Goal: Task Accomplishment & Management: Complete application form

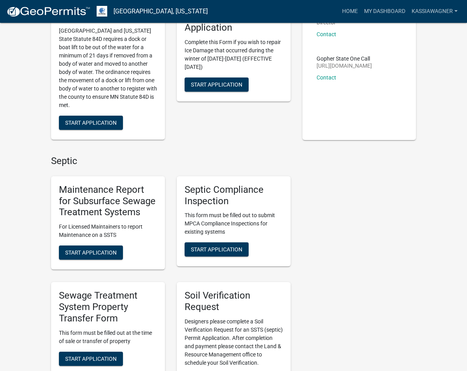
scroll to position [236, 0]
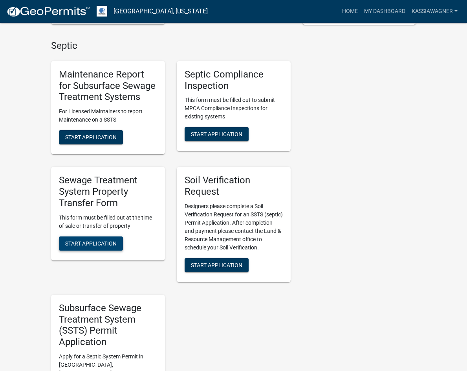
click at [64, 236] on button "Start Application" at bounding box center [91, 243] width 64 height 14
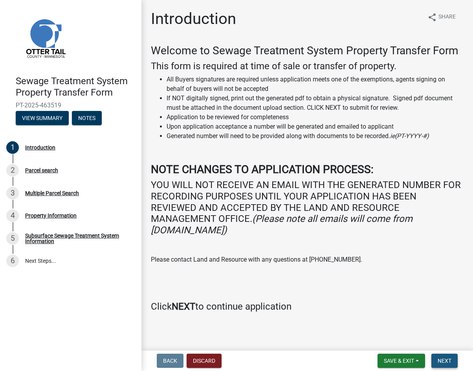
click at [443, 357] on span "Next" at bounding box center [445, 360] width 14 height 6
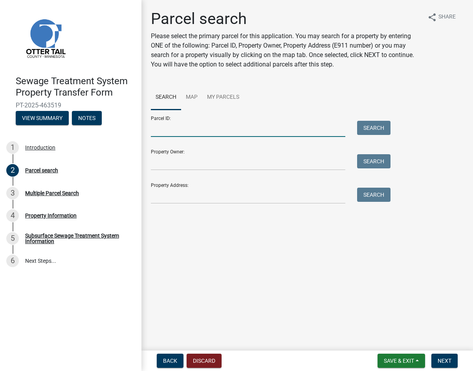
click at [188, 130] on input "Parcel ID:" at bounding box center [248, 129] width 194 height 16
paste input "43000290218000"
type input "43000290218000"
click at [369, 127] on button "Search" at bounding box center [373, 128] width 33 height 14
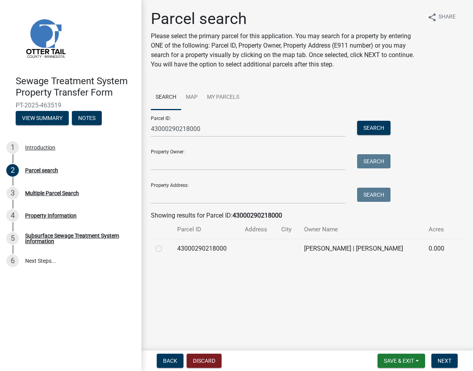
click at [198, 248] on td "43000290218000" at bounding box center [206, 247] width 68 height 19
click at [165, 244] on label at bounding box center [165, 244] width 0 height 0
click at [165, 248] on input "radio" at bounding box center [167, 246] width 5 height 5
radio input "true"
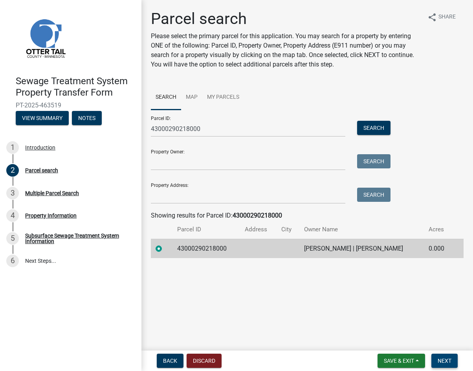
click at [446, 356] on button "Next" at bounding box center [444, 360] width 26 height 14
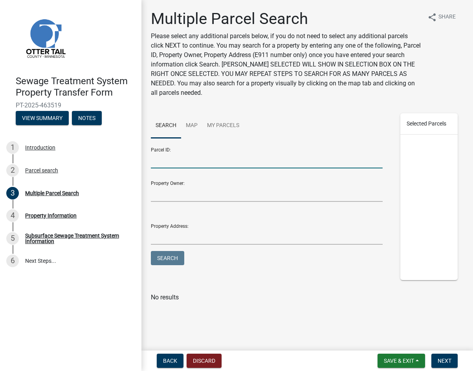
click at [168, 164] on input "Parcel ID:" at bounding box center [267, 160] width 232 height 16
paste input "43000290218001"
type input "43000290218001"
click at [166, 258] on button "Search" at bounding box center [167, 258] width 33 height 14
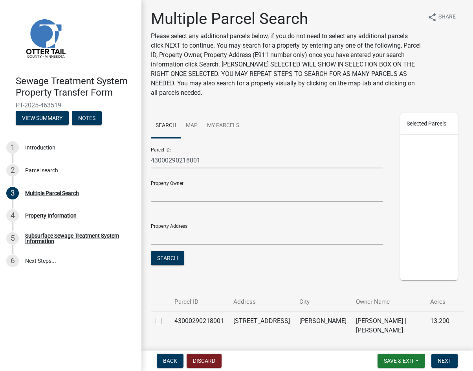
click at [165, 316] on label at bounding box center [165, 316] width 0 height 0
click at [165, 318] on input "checkbox" at bounding box center [167, 318] width 5 height 5
checkbox input "true"
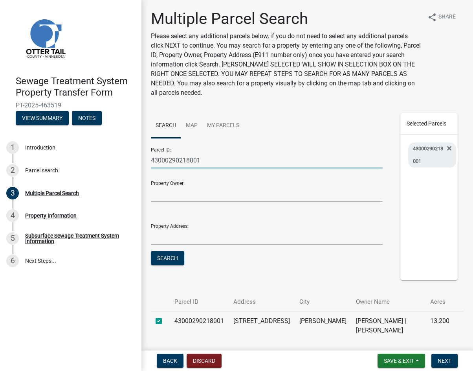
click at [181, 160] on input "43000290218001" at bounding box center [267, 160] width 232 height 16
paste input "300230000"
type input "43000300230000"
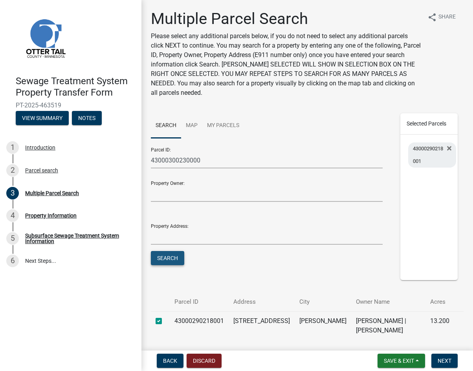
click at [172, 258] on button "Search" at bounding box center [167, 258] width 33 height 14
click at [165, 316] on label at bounding box center [165, 316] width 0 height 0
click at [165, 319] on input "checkbox" at bounding box center [167, 318] width 5 height 5
checkbox input "true"
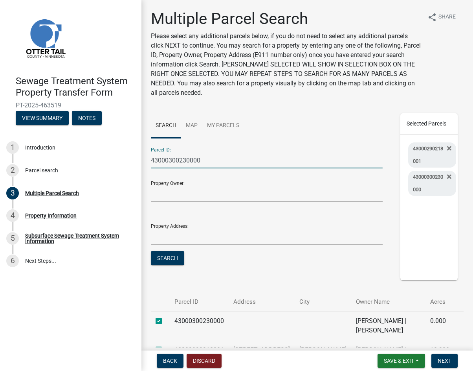
click at [176, 161] on input "43000300230000" at bounding box center [267, 160] width 232 height 16
paste input "20241002"
type input "43000320241002"
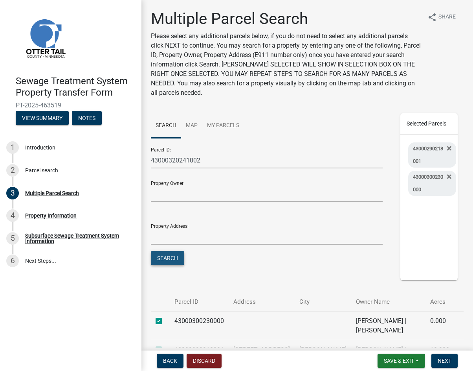
click at [175, 260] on button "Search" at bounding box center [167, 258] width 33 height 14
click at [165, 316] on label at bounding box center [165, 316] width 0 height 0
click at [165, 321] on input "checkbox" at bounding box center [167, 318] width 5 height 5
checkbox input "true"
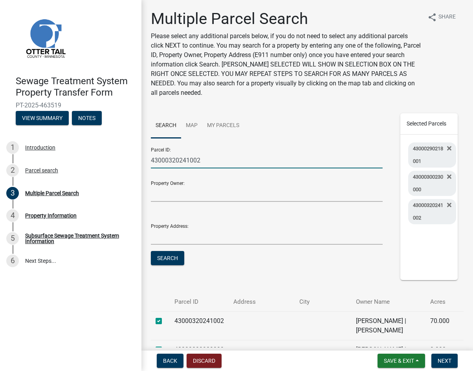
click at [176, 158] on input "43000320241002" at bounding box center [267, 160] width 232 height 16
paste input "34000230150000"
type input "34000230150000"
click at [169, 257] on button "Search" at bounding box center [167, 258] width 33 height 14
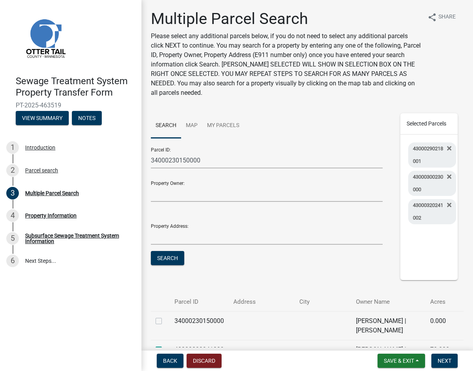
click at [165, 316] on label at bounding box center [165, 316] width 0 height 0
click at [165, 321] on input "checkbox" at bounding box center [167, 318] width 5 height 5
checkbox input "true"
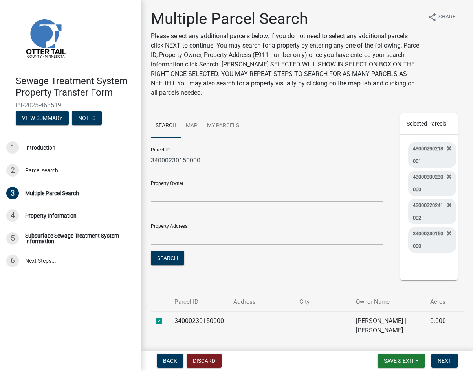
click at [167, 155] on input "34000230150000" at bounding box center [267, 160] width 232 height 16
paste input "40159"
type input "34000240159000"
click at [176, 255] on button "Search" at bounding box center [167, 258] width 33 height 14
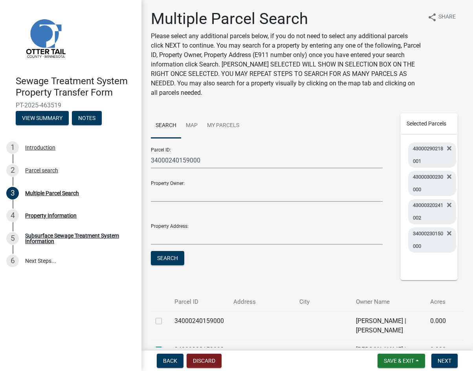
click at [165, 316] on label at bounding box center [165, 316] width 0 height 0
click at [165, 321] on input "checkbox" at bounding box center [167, 318] width 5 height 5
checkbox input "true"
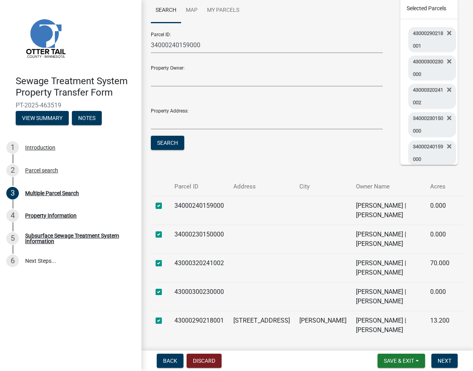
scroll to position [118, 0]
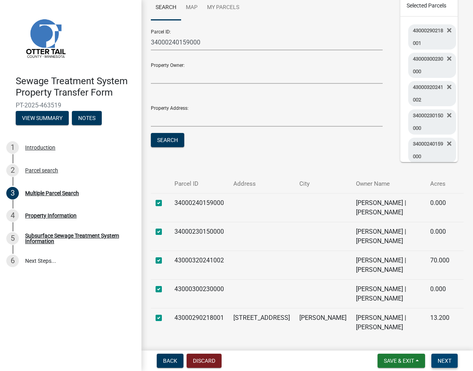
click at [445, 357] on span "Next" at bounding box center [445, 360] width 14 height 6
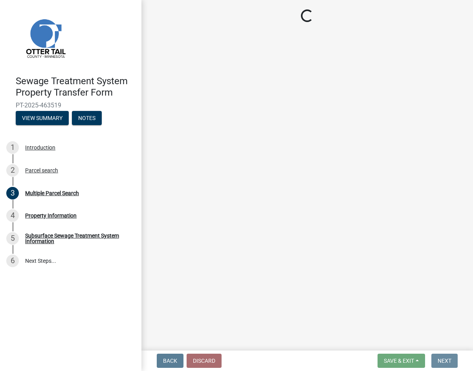
scroll to position [0, 0]
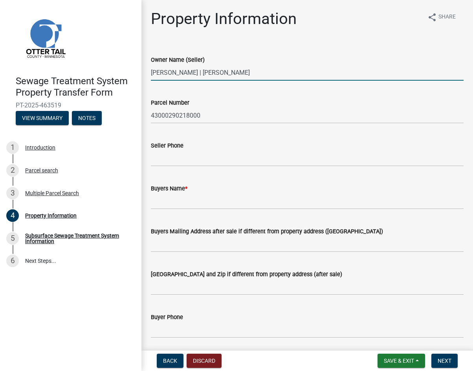
click at [220, 76] on input "[PERSON_NAME] | [PERSON_NAME]" at bounding box center [307, 72] width 313 height 16
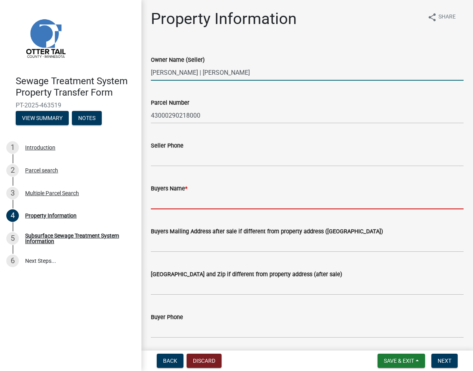
click at [193, 197] on input "Buyers Name *" at bounding box center [307, 201] width 313 height 16
paste input "[PERSON_NAME] | [PERSON_NAME]"
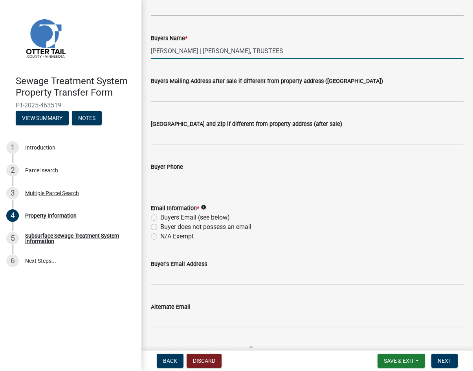
scroll to position [157, 0]
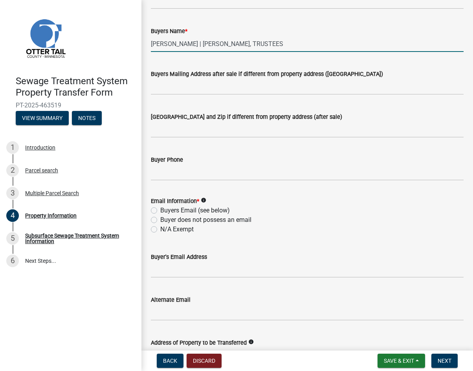
type input "[PERSON_NAME] | [PERSON_NAME], TRUSTEES"
click at [173, 230] on label "N/A Exempt" at bounding box center [176, 228] width 33 height 9
click at [165, 229] on input "N/A Exempt" at bounding box center [162, 226] width 5 height 5
radio input "true"
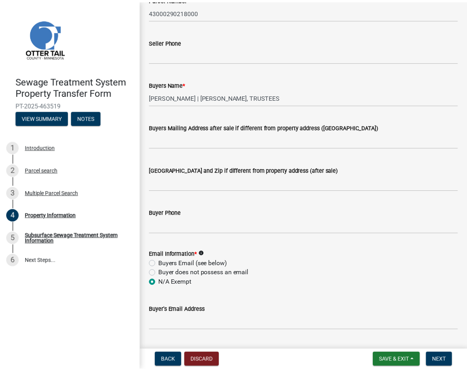
scroll to position [0, 0]
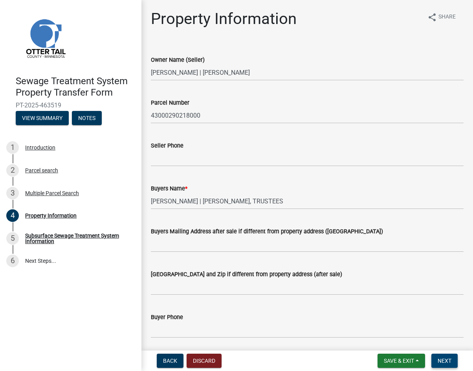
click at [446, 357] on span "Next" at bounding box center [445, 360] width 14 height 6
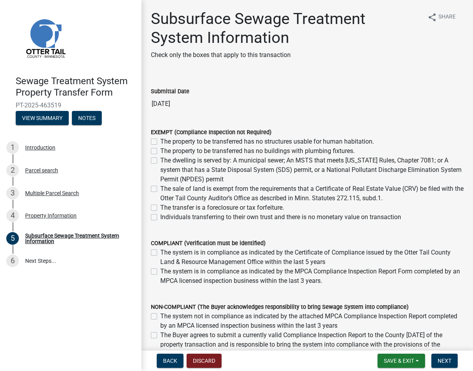
click at [176, 216] on label "Individuals transferring to their own trust and there is no monetary value on t…" at bounding box center [280, 216] width 241 height 9
click at [165, 216] on input "Individuals transferring to their own trust and there is no monetary value on t…" at bounding box center [162, 214] width 5 height 5
checkbox input "true"
checkbox input "false"
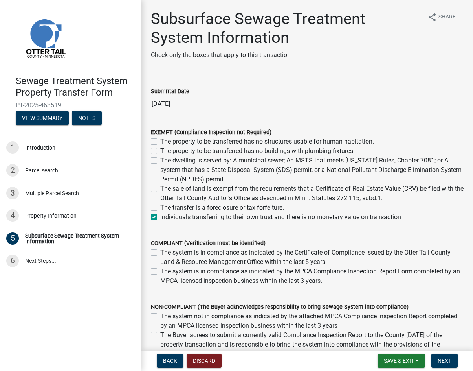
checkbox input "false"
checkbox input "true"
click at [452, 362] on button "Next" at bounding box center [444, 360] width 26 height 14
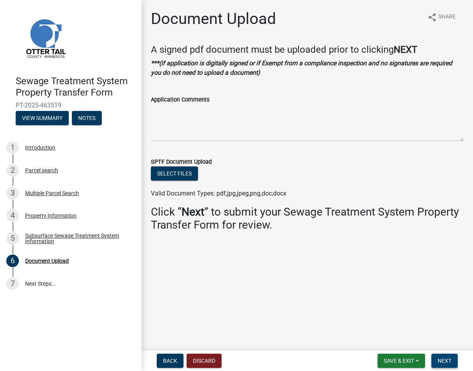
click at [453, 359] on button "Next" at bounding box center [444, 360] width 26 height 14
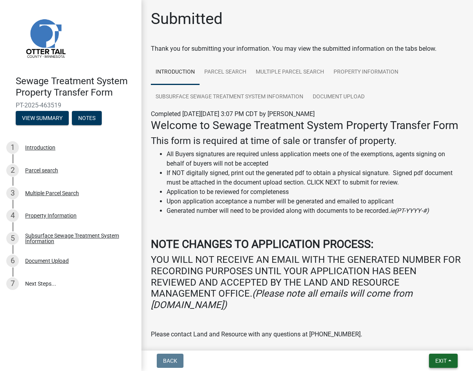
click at [437, 361] on span "Exit" at bounding box center [440, 360] width 11 height 6
click at [418, 344] on button "Save & Exit" at bounding box center [426, 339] width 63 height 19
